Goal: Information Seeking & Learning: Learn about a topic

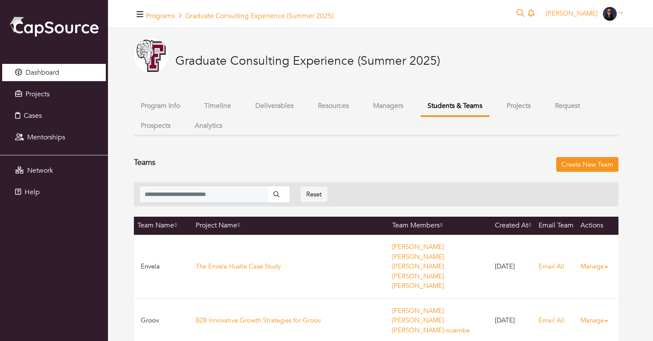
click at [52, 76] on span "Dashboard" at bounding box center [42, 73] width 34 height 10
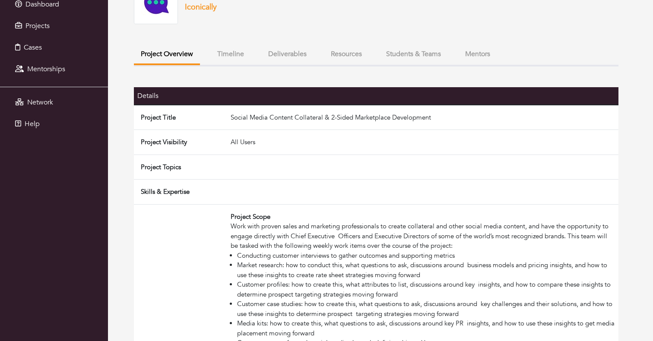
scroll to position [70, 0]
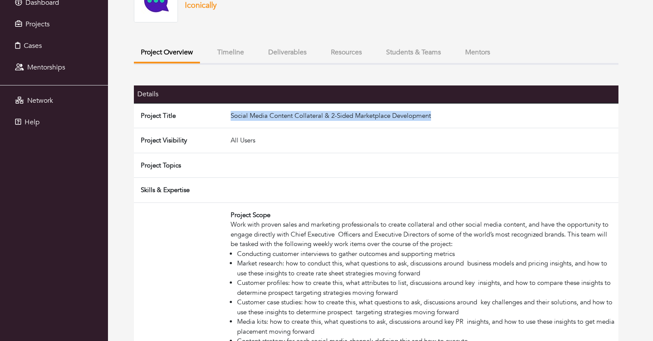
drag, startPoint x: 285, startPoint y: 117, endPoint x: 518, endPoint y: 117, distance: 232.9
click at [518, 117] on td "Social Media Content Collateral & 2-Sided Marketplace Development" at bounding box center [422, 115] width 391 height 25
copy td "Social Media Content Collateral & 2-Sided Marketplace Development"
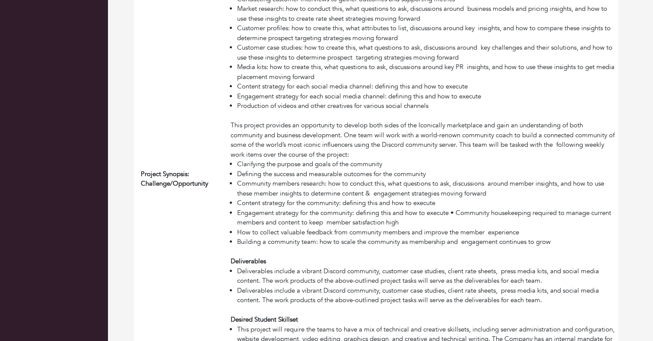
scroll to position [329, 0]
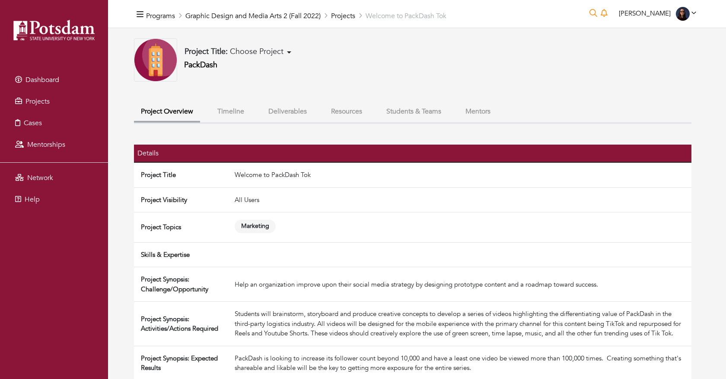
scroll to position [6, 0]
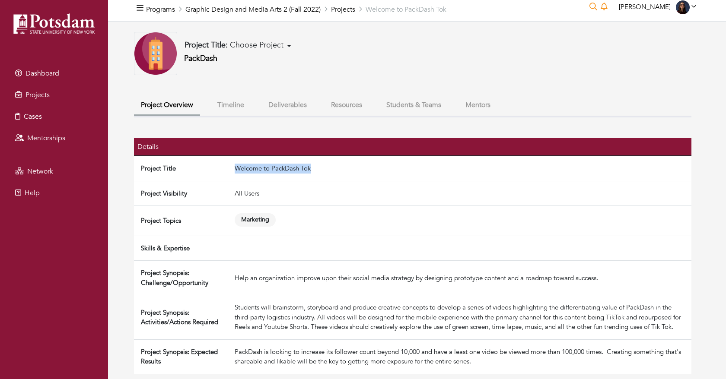
drag, startPoint x: 239, startPoint y: 167, endPoint x: 373, endPoint y: 167, distance: 133.5
click at [373, 167] on tr "Project Title Welcome to PackDash Tok" at bounding box center [412, 168] width 557 height 25
copy tr "Welcome to PackDash Tok"
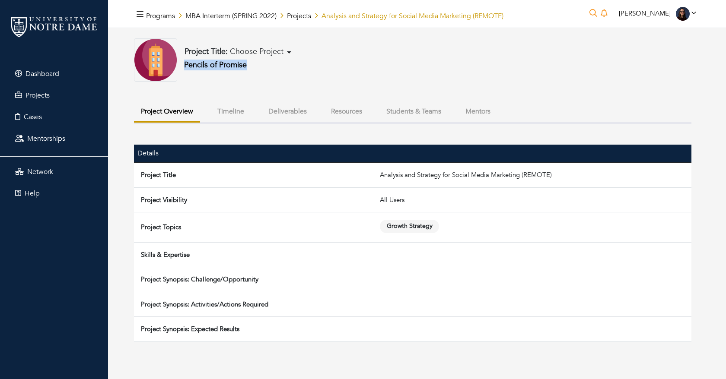
drag, startPoint x: 259, startPoint y: 65, endPoint x: 181, endPoint y: 66, distance: 77.3
click at [181, 66] on div "Project Title: Choose Project Pencils of Promise" at bounding box center [412, 59] width 557 height 43
copy link "Pencils of Promise"
drag, startPoint x: 375, startPoint y: 175, endPoint x: 580, endPoint y: 175, distance: 205.2
click at [580, 175] on tr "Project Title Analysis and Strategy for Social Media Marketing (REMOTE)" at bounding box center [412, 174] width 557 height 25
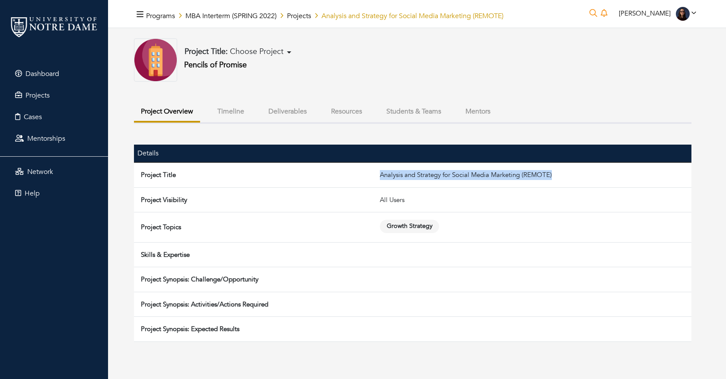
copy tr "Analysis and Strategy for Social Media Marketing (REMOTE)"
click at [448, 57] on div "Project Title: Choose Project Pencils of Promise" at bounding box center [412, 59] width 557 height 43
click at [493, 119] on button "Mentors" at bounding box center [477, 111] width 39 height 19
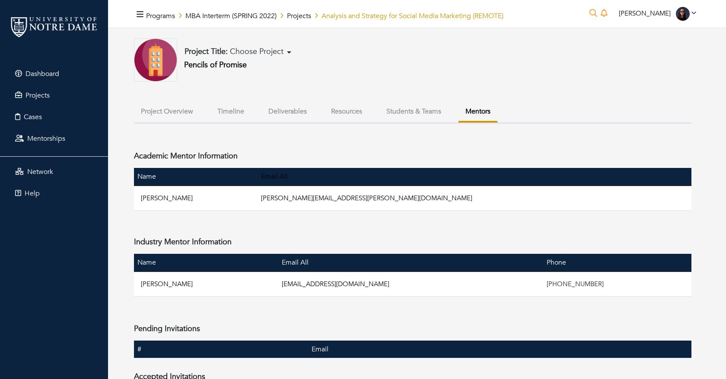
click at [177, 115] on button "Project Overview" at bounding box center [167, 111] width 66 height 19
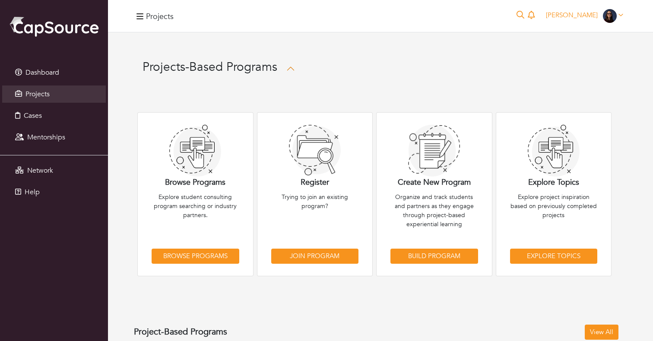
scroll to position [331, 0]
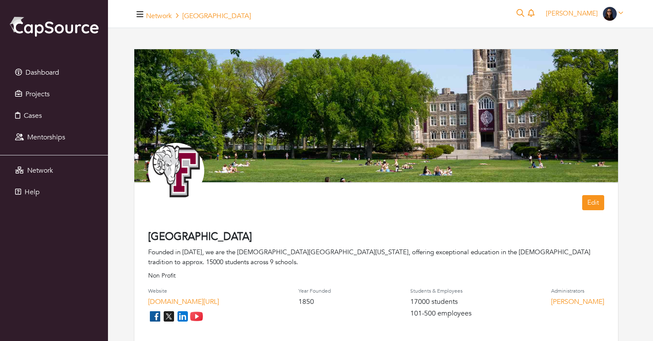
scroll to position [496, 0]
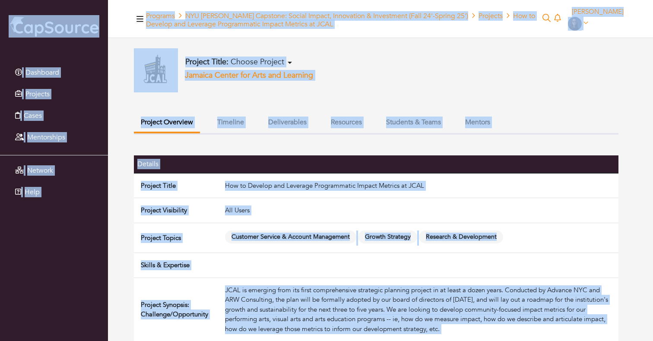
click at [405, 64] on div "Project Title: Choose Project Path to Equity in 2030 - A Strategic Plan for the…" at bounding box center [376, 70] width 485 height 44
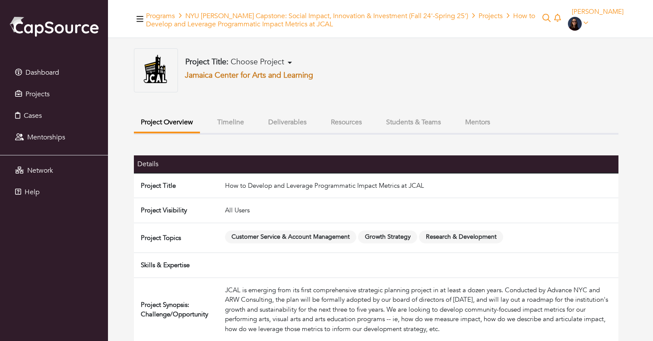
click at [274, 78] on link "Jamaica Center for Arts and Learning" at bounding box center [249, 75] width 128 height 11
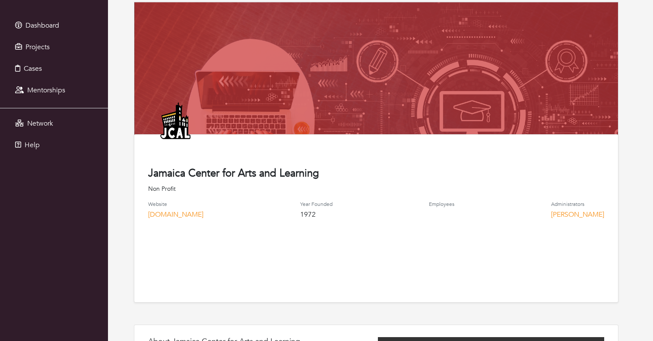
scroll to position [50, 0]
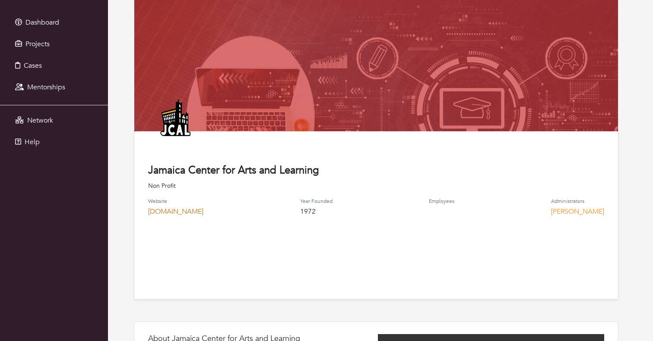
click at [175, 212] on link "[DOMAIN_NAME]" at bounding box center [175, 212] width 55 height 10
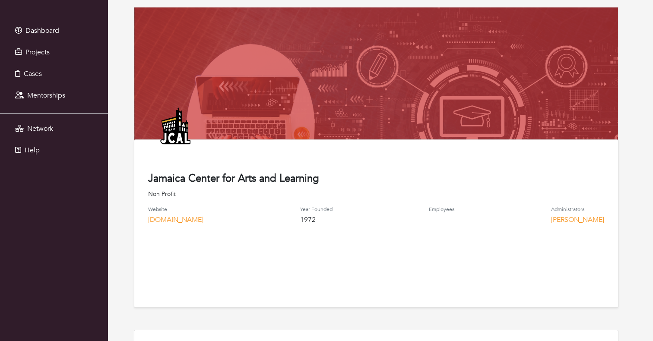
scroll to position [0, 0]
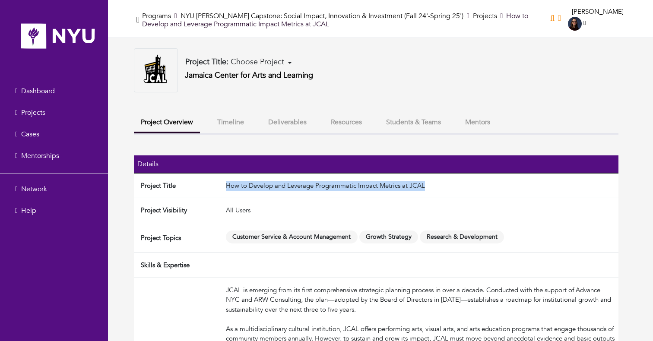
drag, startPoint x: 223, startPoint y: 187, endPoint x: 476, endPoint y: 187, distance: 253.2
click at [476, 187] on td "How to Develop and Leverage Programmatic Impact Metrics at JCAL" at bounding box center [420, 185] width 396 height 25
copy td "How to Develop and Leverage Programmatic Impact Metrics at JCAL"
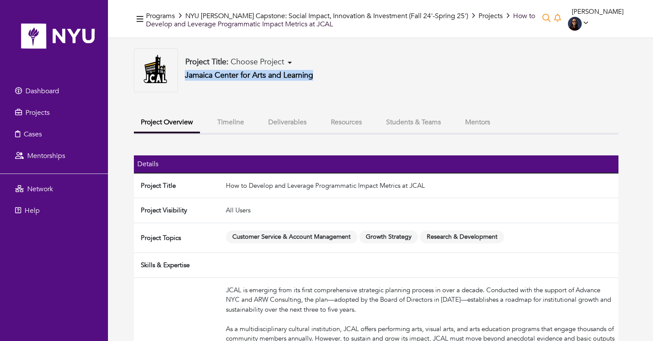
drag, startPoint x: 341, startPoint y: 79, endPoint x: 181, endPoint y: 79, distance: 159.4
click at [181, 79] on div "Project Title: Choose Project Path to Equity in [DATE] - A Strategic Plan for t…" at bounding box center [376, 70] width 485 height 44
copy link "Jamaica Center for Arts and Learning"
